Goal: Transaction & Acquisition: Subscribe to service/newsletter

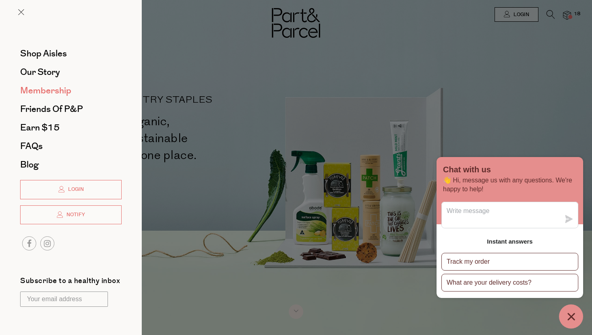
click at [41, 89] on span "Membership" at bounding box center [45, 90] width 51 height 13
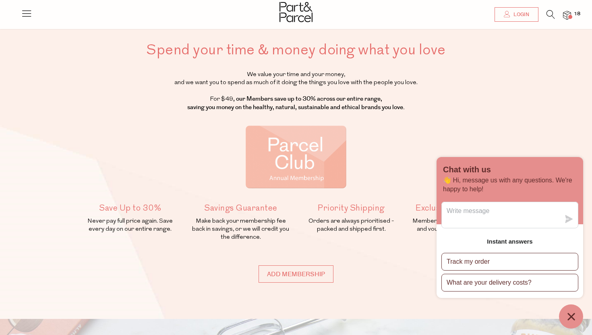
scroll to position [67, 0]
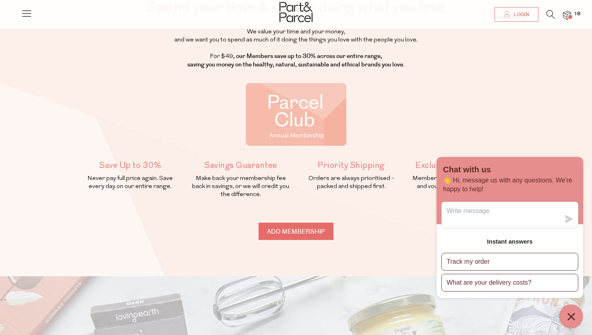
click at [261, 233] on input "Add membership" at bounding box center [295, 231] width 75 height 17
type input "ADDED"
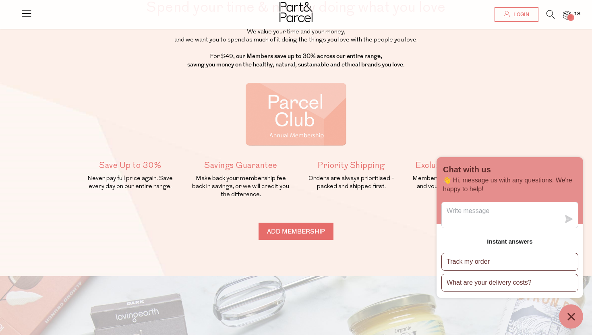
type input "ADDED"
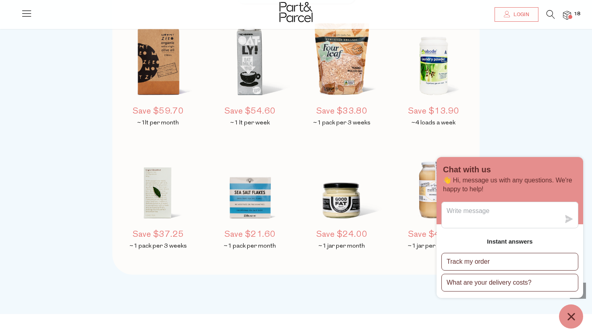
scroll to position [680, 0]
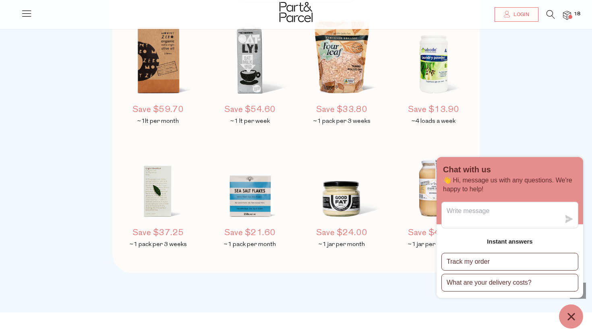
click at [563, 14] on img at bounding box center [567, 15] width 8 height 9
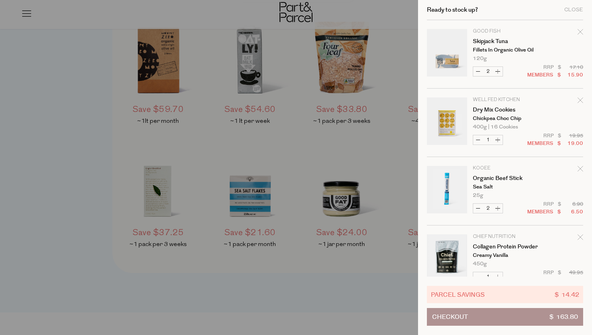
scroll to position [767, 0]
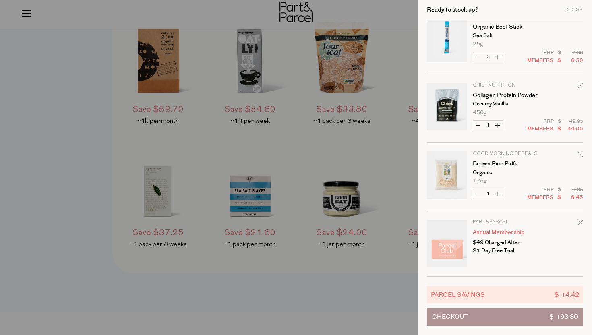
click at [453, 236] on link "Your cart" at bounding box center [447, 244] width 40 height 48
